Goal: Book appointment/travel/reservation

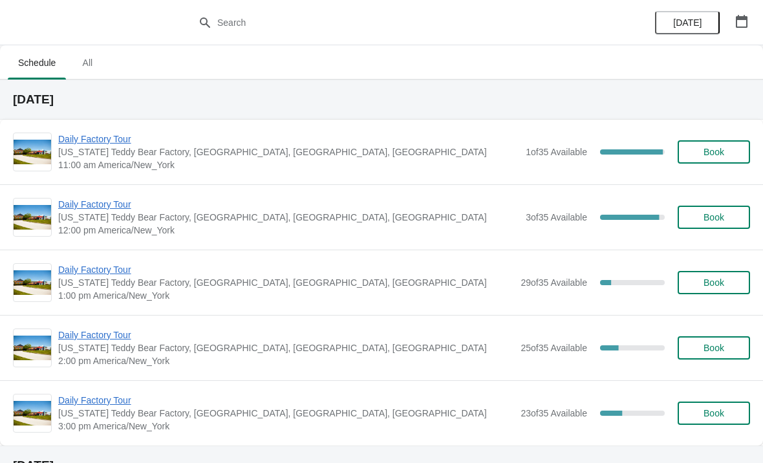
click at [111, 133] on span "Daily Factory Tour" at bounding box center [288, 139] width 461 height 13
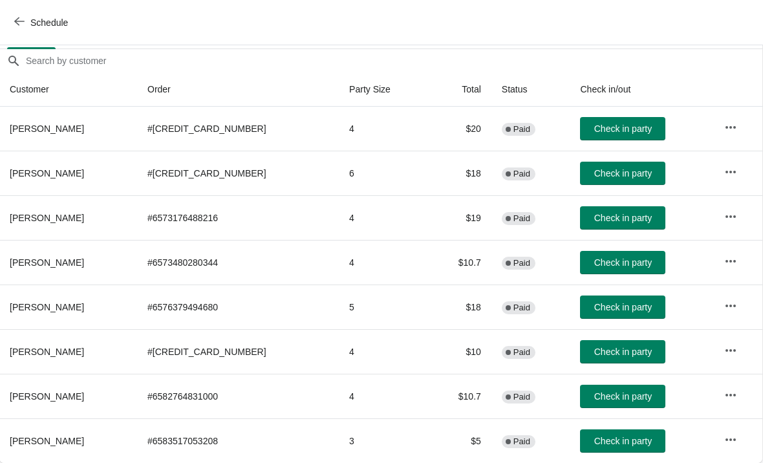
scroll to position [108, 1]
click at [616, 397] on span "Check in party" at bounding box center [623, 396] width 58 height 10
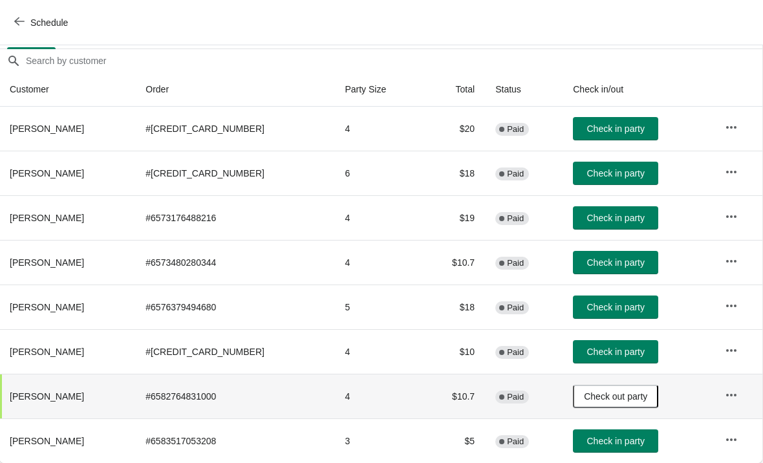
click at [593, 138] on button "Check in party" at bounding box center [615, 128] width 85 height 23
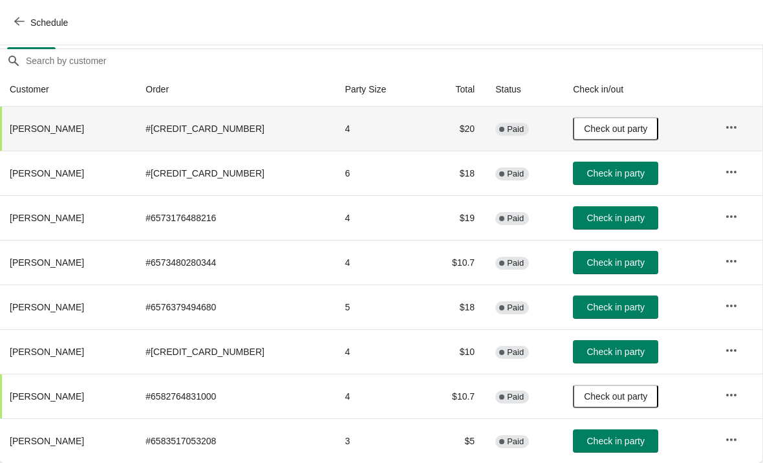
click at [593, 302] on span "Check in party" at bounding box center [616, 307] width 58 height 10
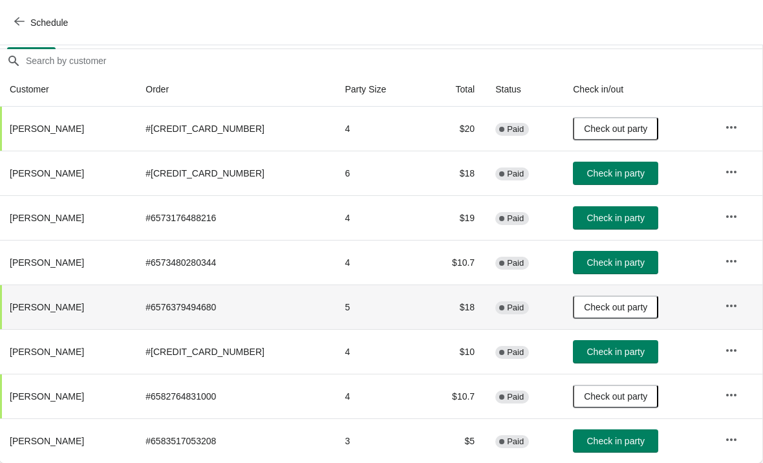
click at [602, 358] on button "Check in party" at bounding box center [615, 351] width 85 height 23
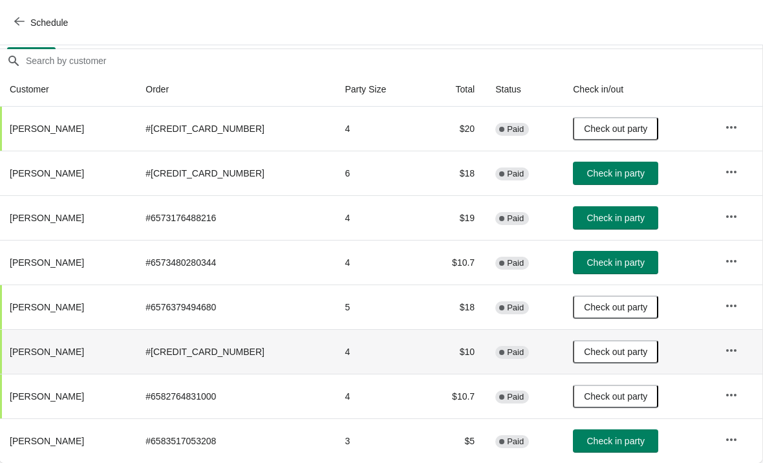
click at [627, 179] on button "Check in party" at bounding box center [615, 173] width 85 height 23
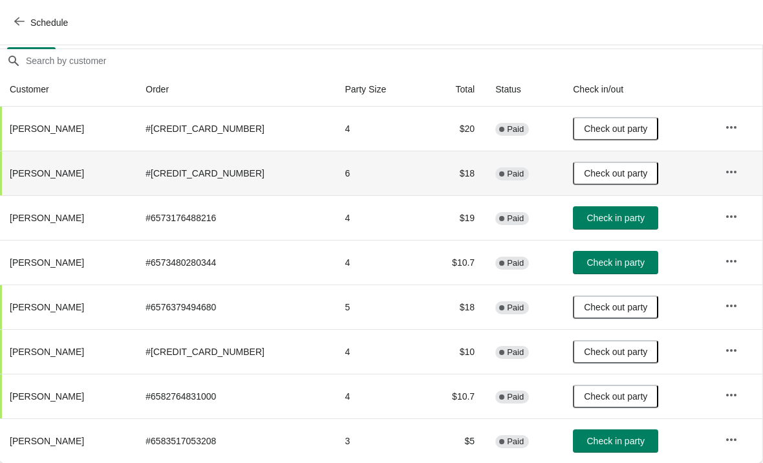
click at [623, 439] on span "Check in party" at bounding box center [616, 441] width 58 height 10
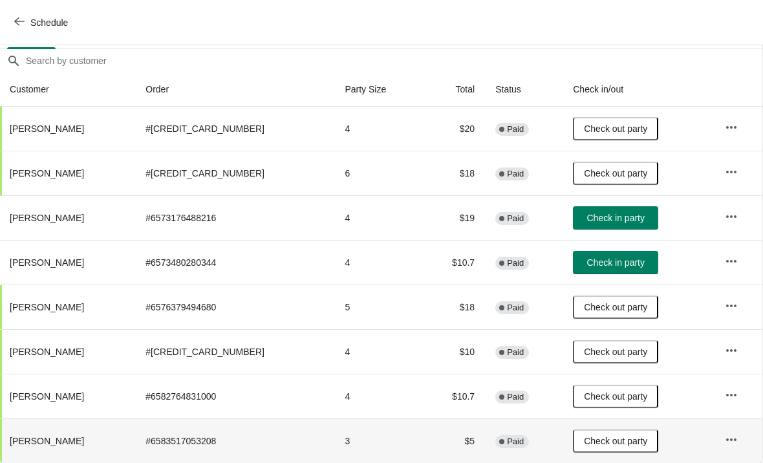
click at [27, 24] on span "Schedule" at bounding box center [42, 22] width 51 height 12
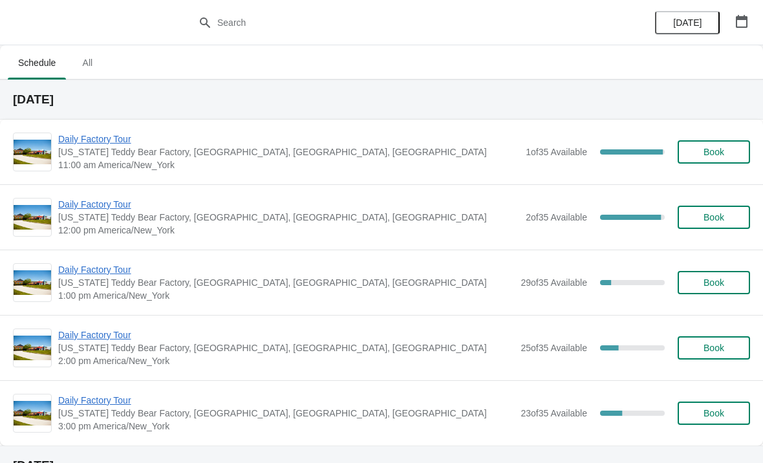
click at [120, 202] on span "Daily Factory Tour" at bounding box center [288, 204] width 461 height 13
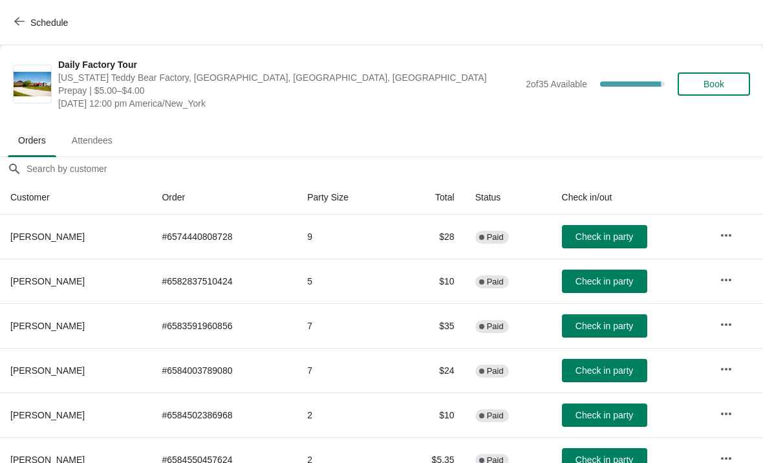
click at [731, 411] on icon "button" at bounding box center [726, 414] width 13 height 13
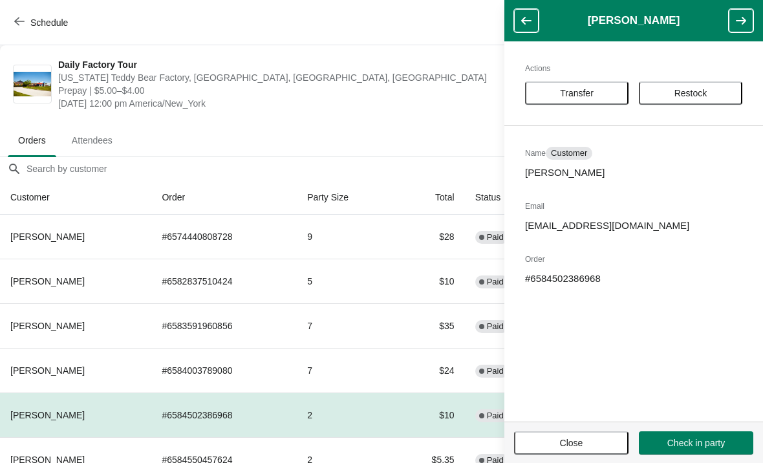
click at [611, 101] on button "Transfer" at bounding box center [577, 93] width 104 height 23
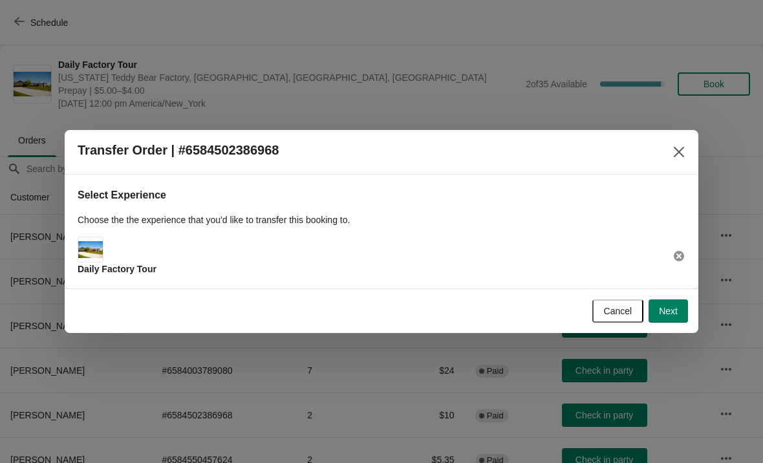
click at [669, 309] on span "Next" at bounding box center [668, 311] width 19 height 10
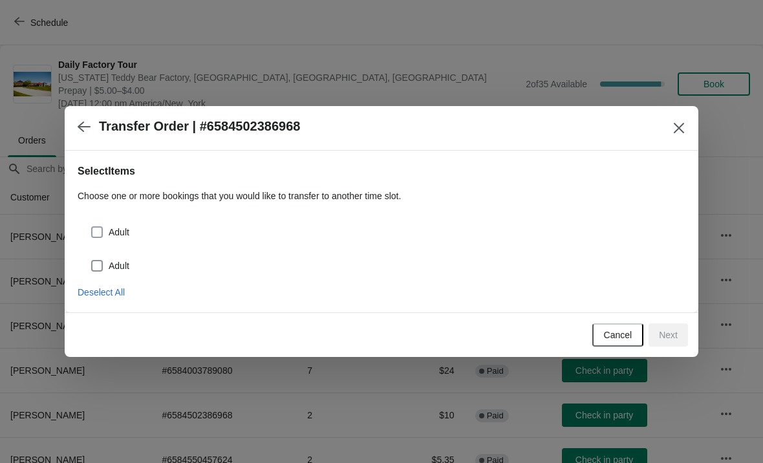
click at [102, 233] on span at bounding box center [97, 232] width 12 height 12
click at [92, 227] on input "Adult" at bounding box center [91, 226] width 1 height 1
checkbox input "true"
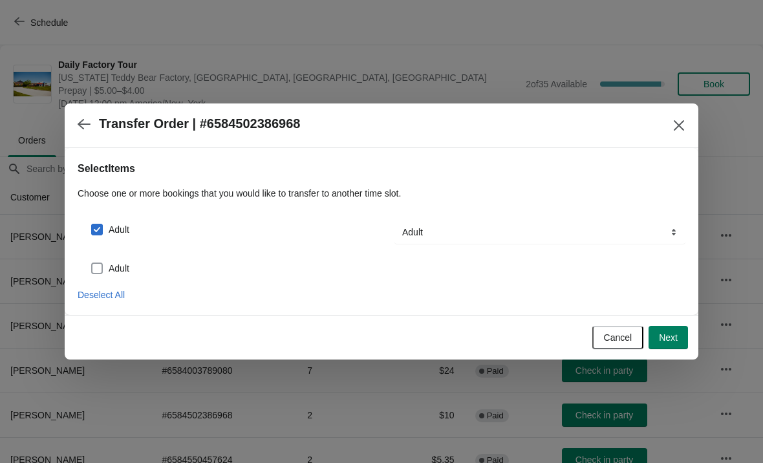
click at [105, 261] on label "Adult" at bounding box center [110, 268] width 39 height 18
click at [92, 263] on input "Adult" at bounding box center [91, 263] width 1 height 1
checkbox input "true"
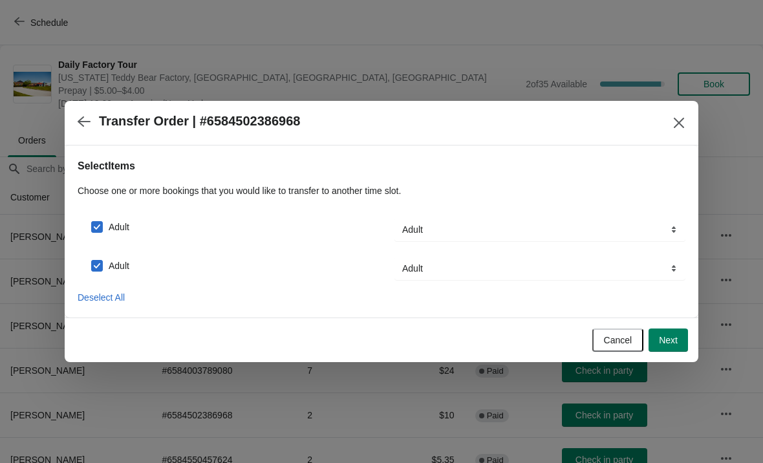
click at [669, 343] on span "Next" at bounding box center [668, 340] width 19 height 10
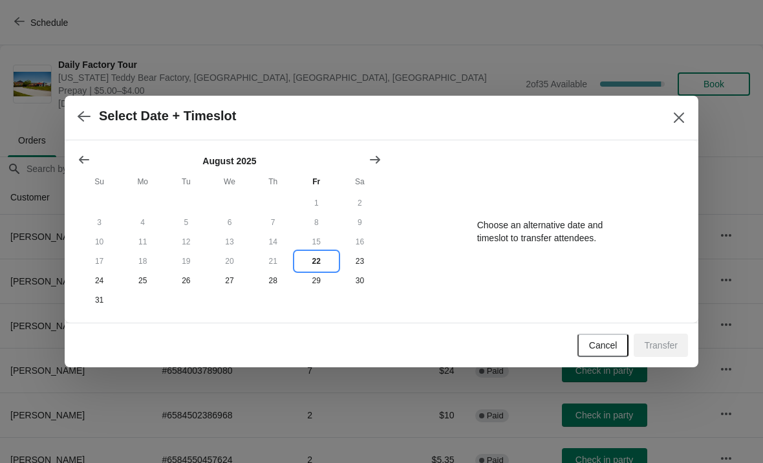
click at [319, 262] on button "22" at bounding box center [316, 261] width 43 height 19
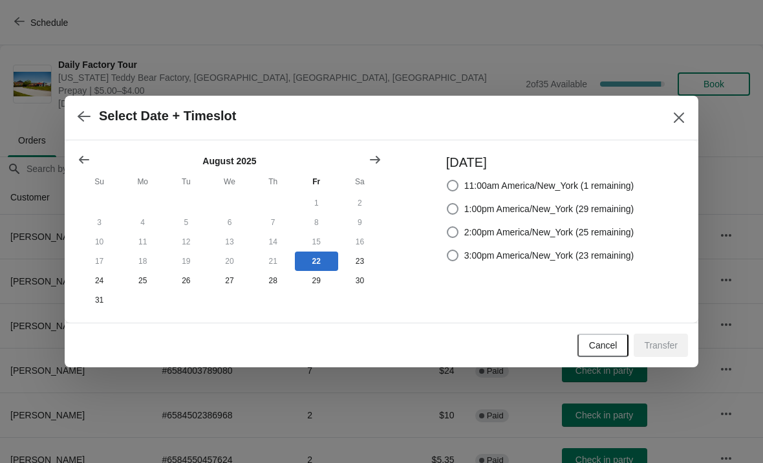
click at [447, 180] on span at bounding box center [453, 186] width 12 height 12
click at [447, 180] on input "11:00am America/New_York (1 remaining)" at bounding box center [447, 180] width 1 height 1
radio input "true"
click at [673, 337] on button "Transfer" at bounding box center [661, 345] width 54 height 23
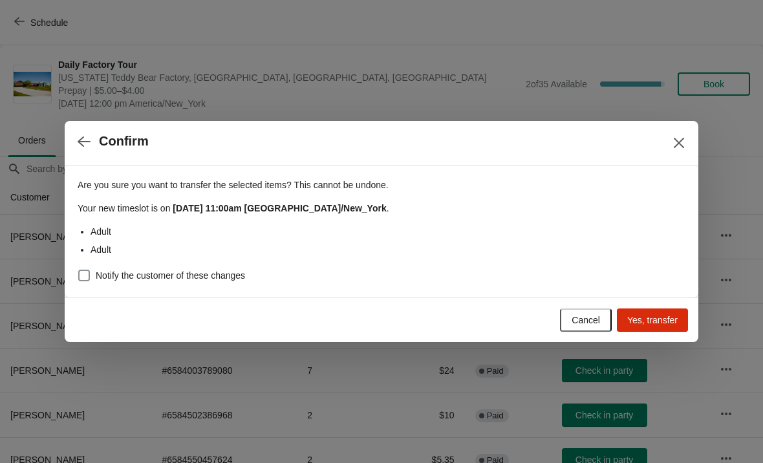
click at [654, 315] on span "Yes, transfer" at bounding box center [652, 320] width 50 height 10
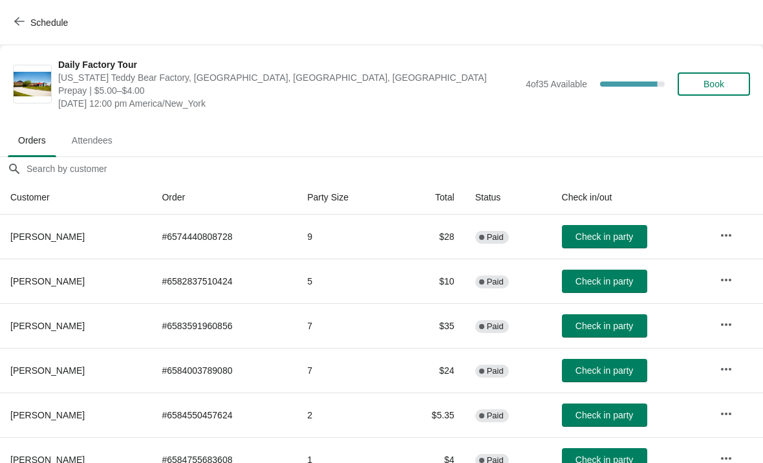
click at [23, 11] on button "Schedule" at bounding box center [42, 22] width 72 height 23
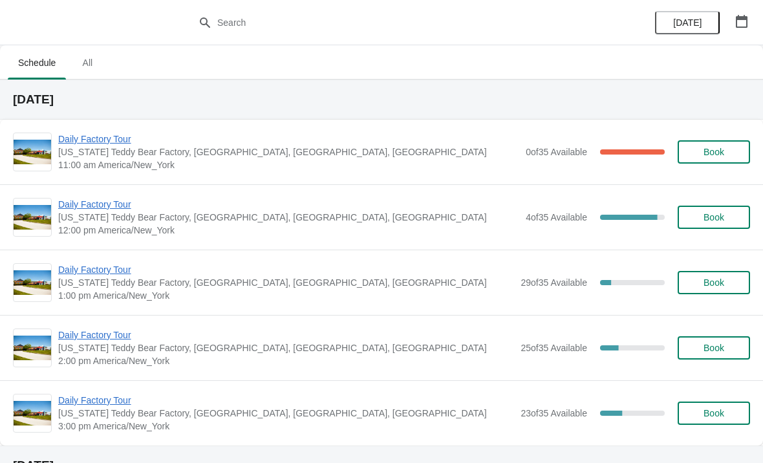
click at [111, 143] on span "Daily Factory Tour" at bounding box center [288, 139] width 461 height 13
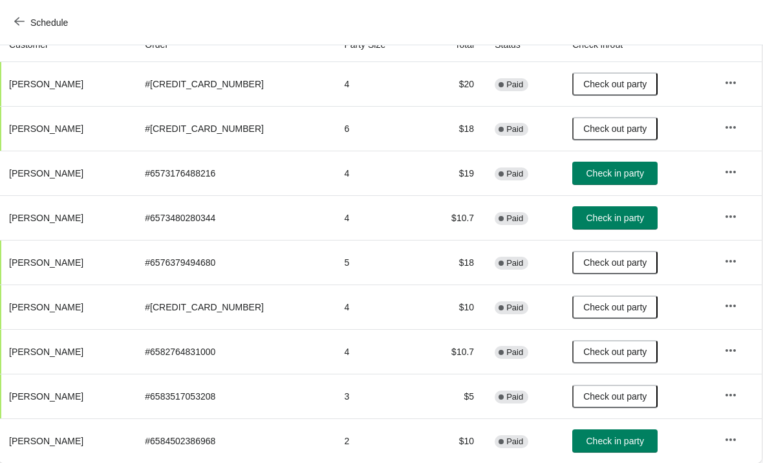
scroll to position [153, 1]
click at [594, 444] on span "Check in party" at bounding box center [616, 441] width 58 height 10
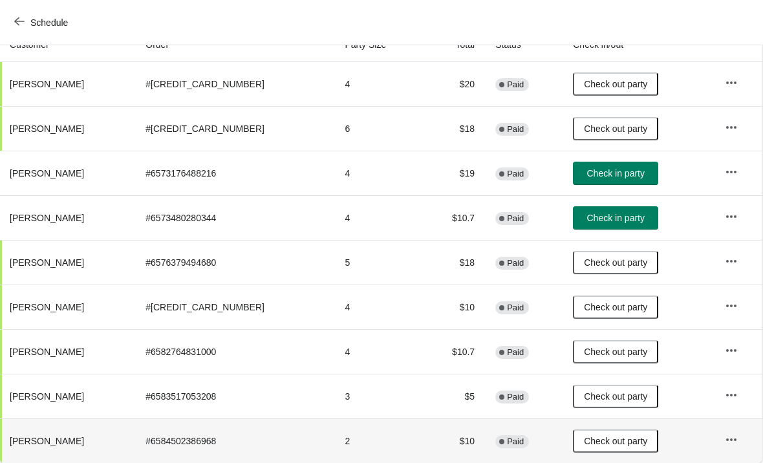
click at [27, 27] on span "Schedule" at bounding box center [42, 22] width 51 height 12
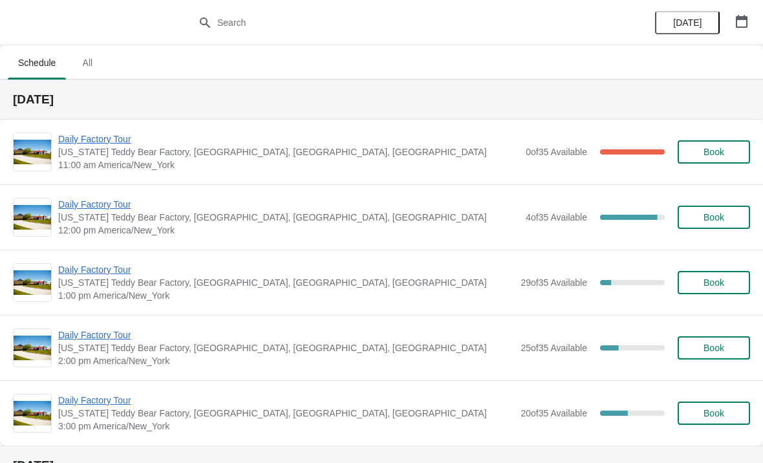
click at [111, 203] on span "Daily Factory Tour" at bounding box center [288, 204] width 461 height 13
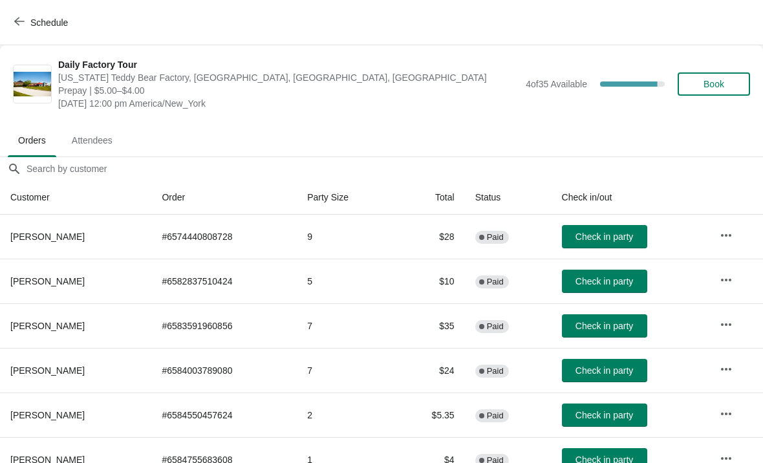
click at [614, 419] on span "Check in party" at bounding box center [605, 415] width 58 height 10
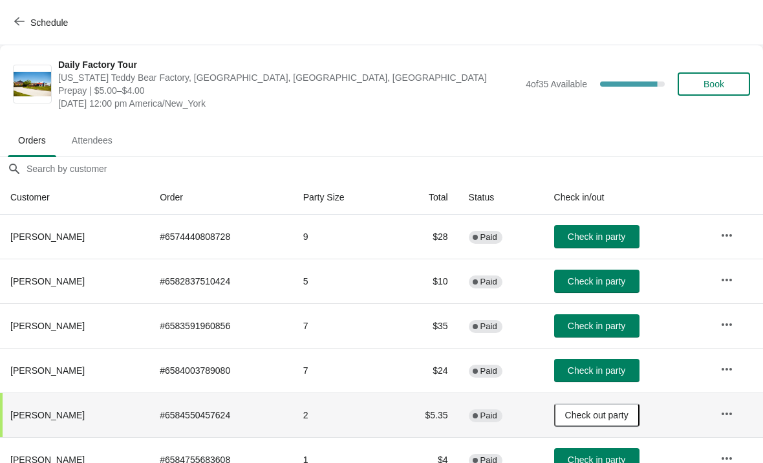
click at [21, 19] on icon "button" at bounding box center [19, 21] width 10 height 10
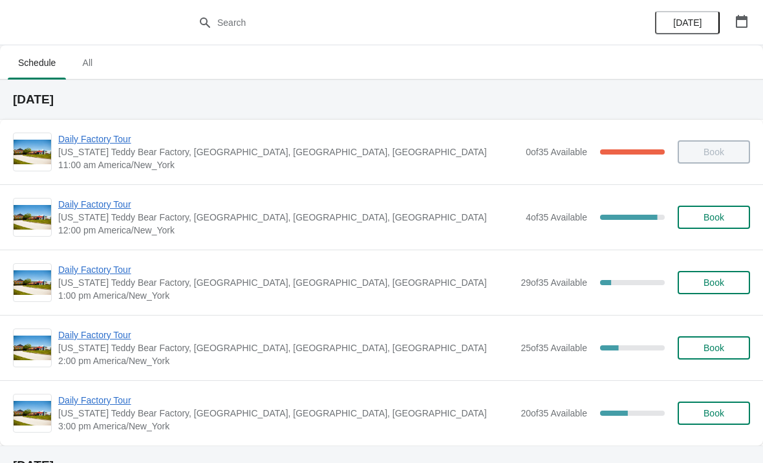
click at [58, 143] on span "Daily Factory Tour" at bounding box center [288, 139] width 461 height 13
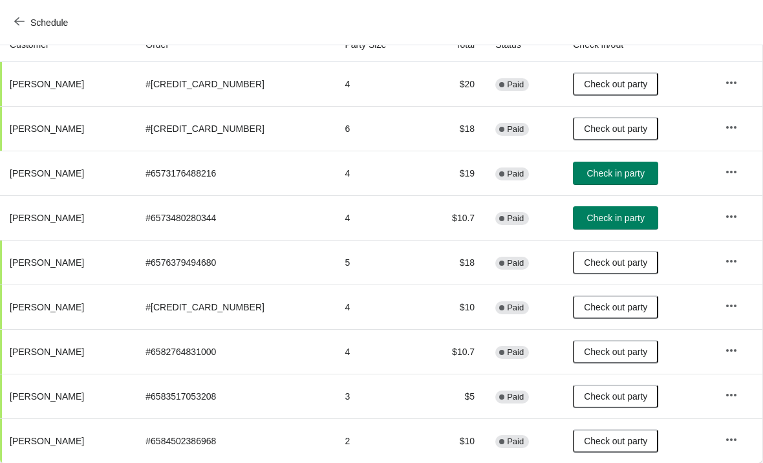
scroll to position [153, 1]
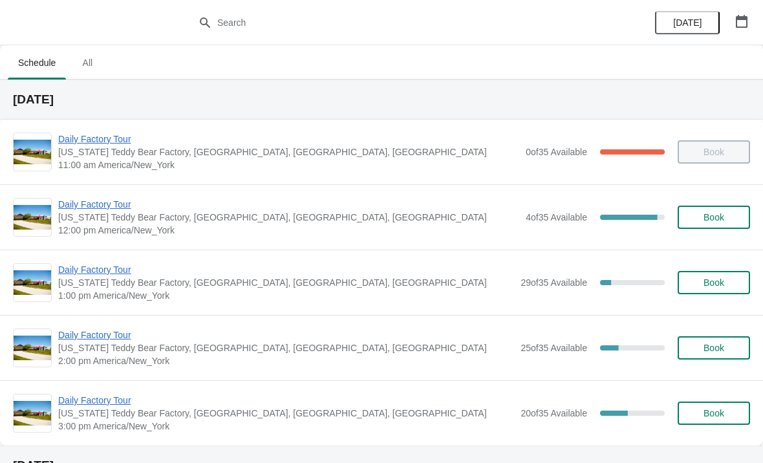
click at [80, 203] on span "Daily Factory Tour" at bounding box center [288, 204] width 461 height 13
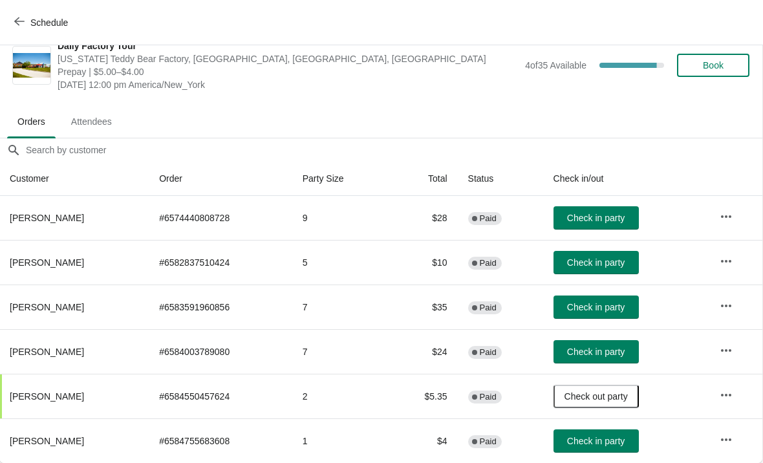
scroll to position [19, 1]
click at [11, 21] on button "Schedule" at bounding box center [42, 22] width 72 height 23
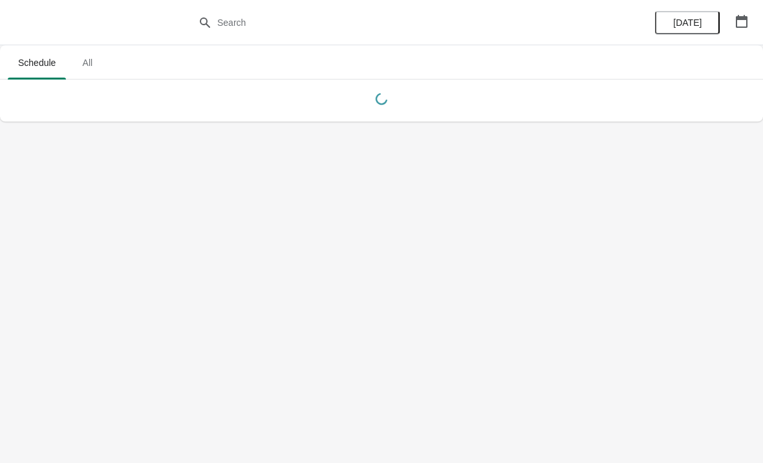
scroll to position [0, 0]
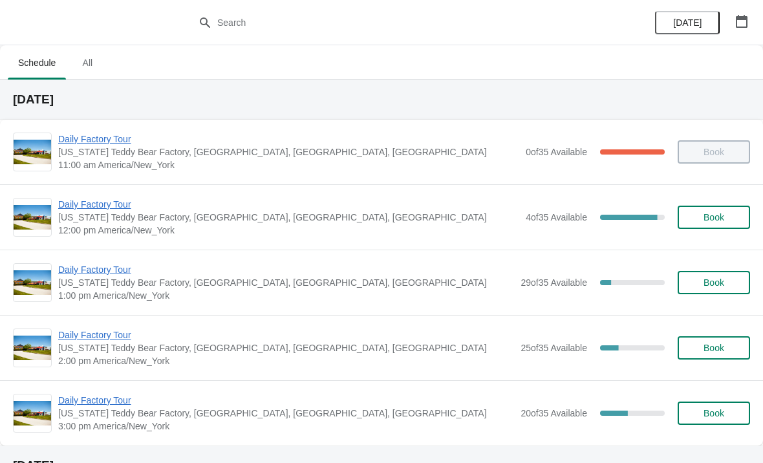
click at [88, 145] on span "Daily Factory Tour" at bounding box center [288, 139] width 461 height 13
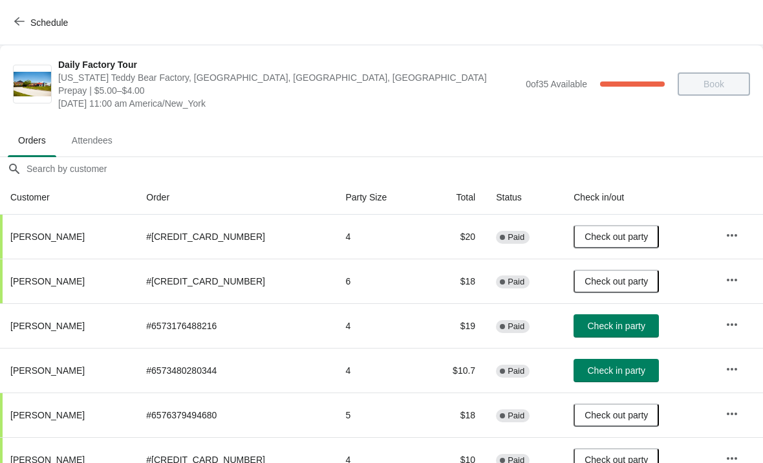
click at [19, 26] on icon "button" at bounding box center [19, 21] width 10 height 10
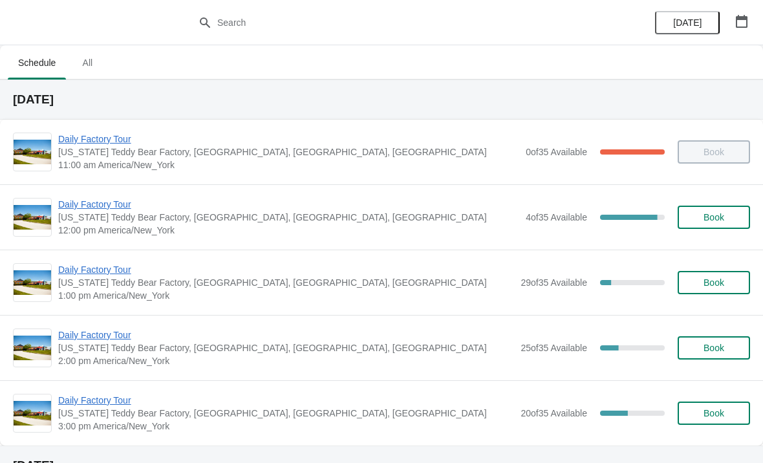
click at [102, 209] on span "Daily Factory Tour" at bounding box center [288, 204] width 461 height 13
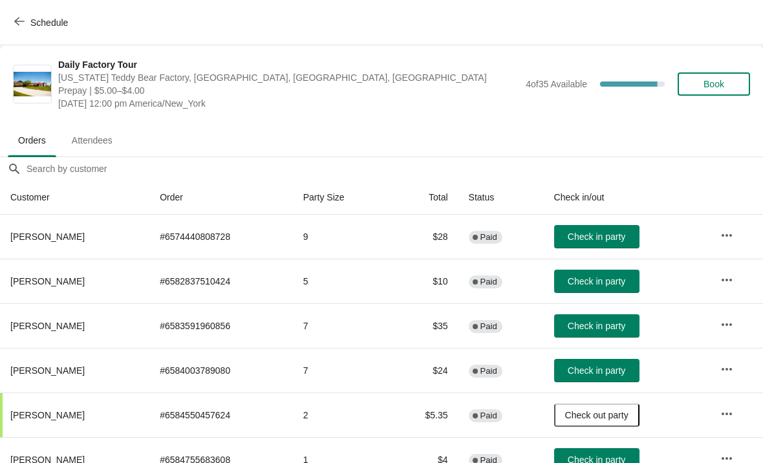
click at [614, 279] on span "Check in party" at bounding box center [597, 281] width 58 height 10
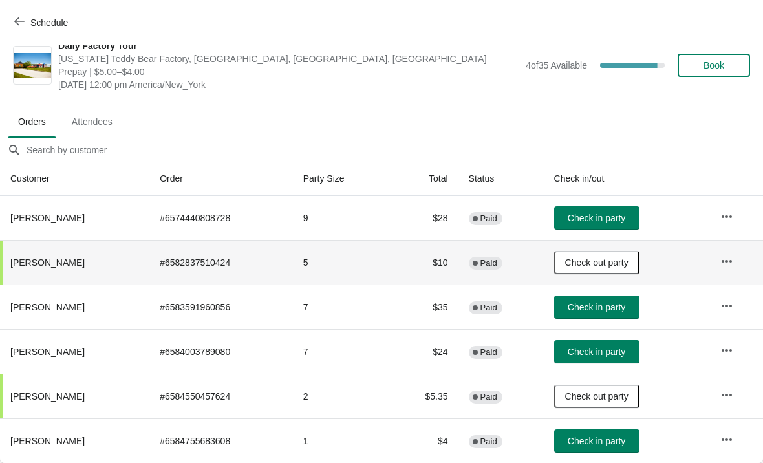
scroll to position [19, 0]
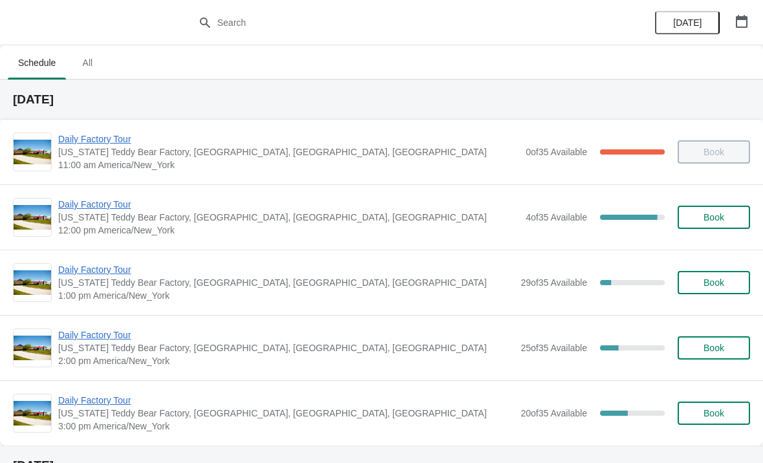
click at [73, 210] on span "Daily Factory Tour" at bounding box center [288, 204] width 461 height 13
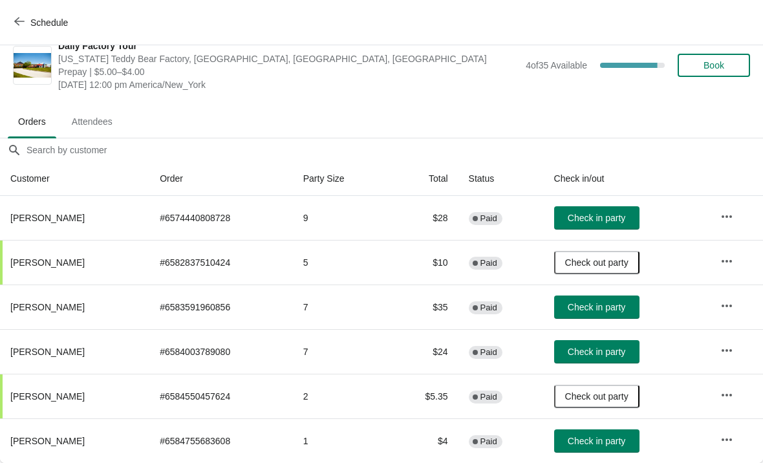
scroll to position [19, 0]
click at [625, 353] on span "Check in party" at bounding box center [597, 352] width 58 height 10
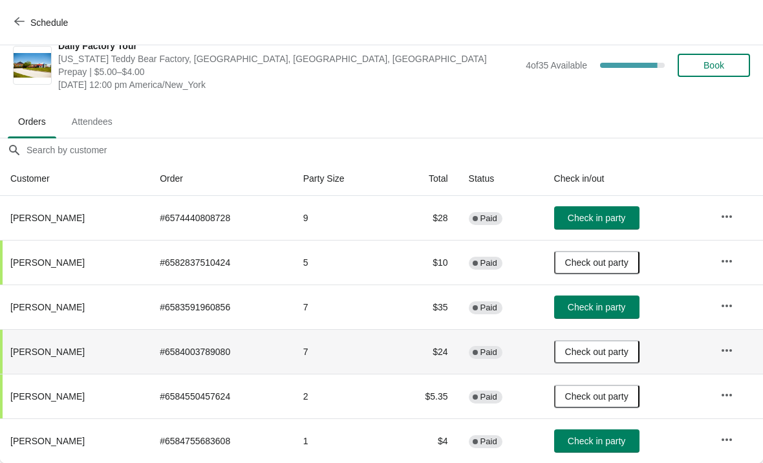
click at [612, 439] on span "Check in party" at bounding box center [597, 441] width 58 height 10
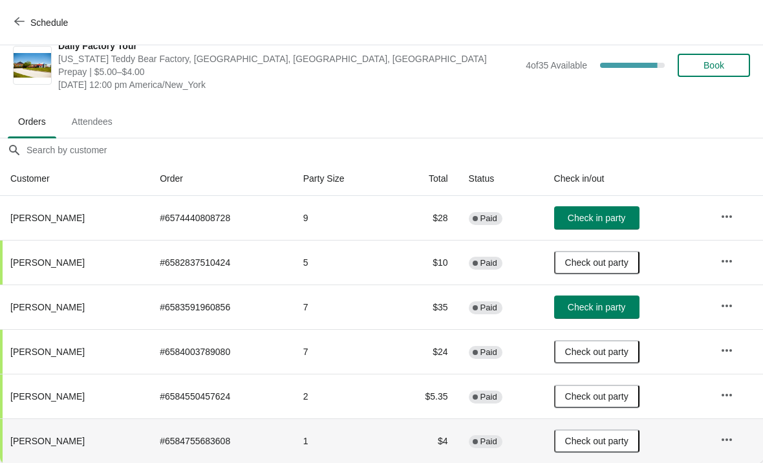
click at [602, 316] on button "Check in party" at bounding box center [596, 307] width 85 height 23
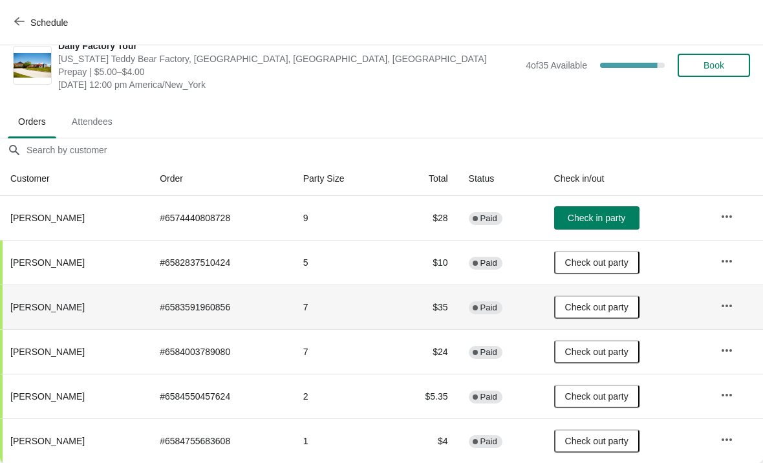
click at [18, 27] on span "button" at bounding box center [19, 22] width 10 height 12
